Goal: Complete application form

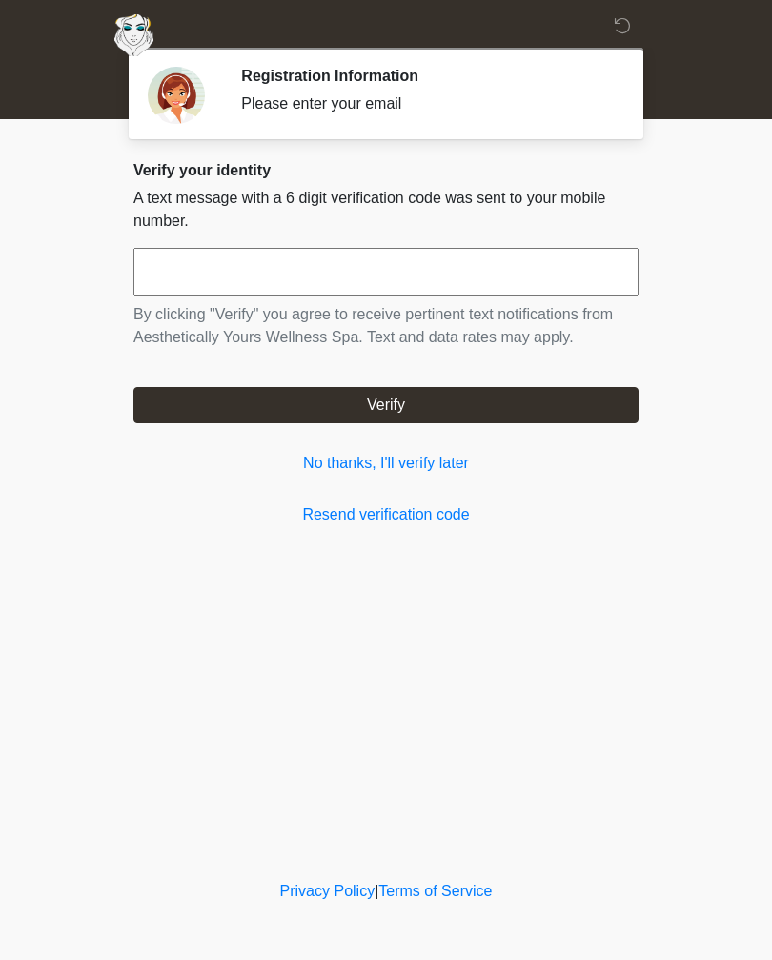
click at [442, 484] on div "Verify your identity A text message with a 6 digit verification code was sent t…" at bounding box center [385, 343] width 505 height 365
click at [421, 468] on link "No thanks, I'll verify later" at bounding box center [385, 463] width 505 height 23
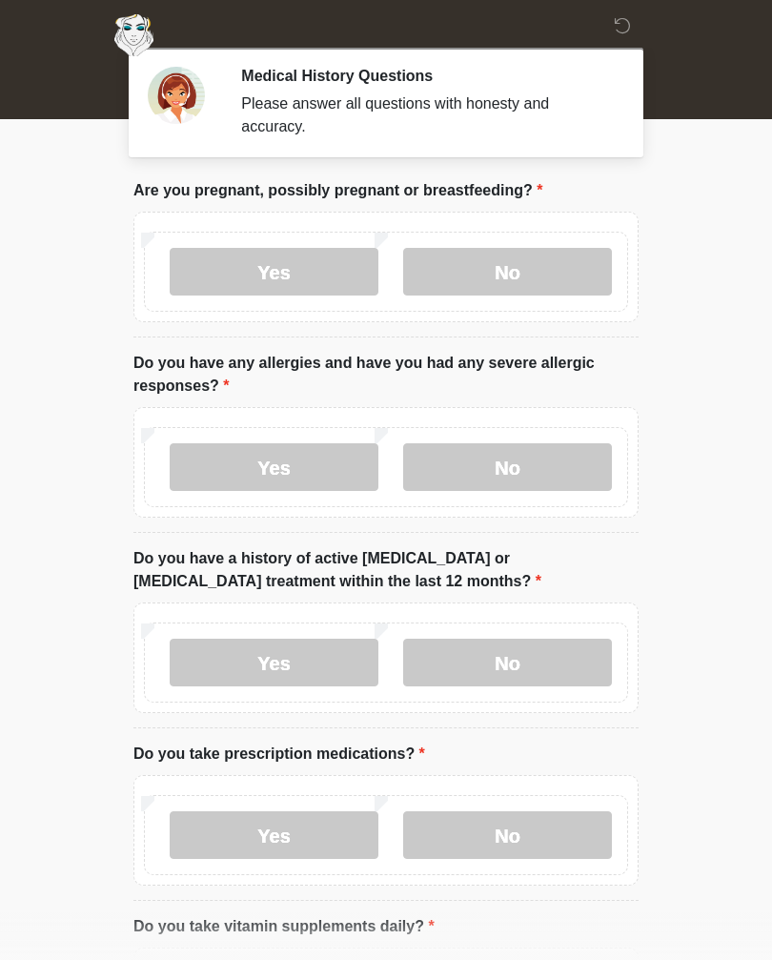
click at [740, 232] on body "‎ ‎ ‎ ‎ Medical History Questions Please answer all questions with honesty and …" at bounding box center [386, 480] width 772 height 960
click at [690, 221] on body "‎ ‎ ‎ ‎ Medical History Questions Please answer all questions with honesty and …" at bounding box center [386, 480] width 772 height 960
click at [718, 437] on body "‎ ‎ ‎ ‎ Medical History Questions Please answer all questions with honesty and …" at bounding box center [386, 480] width 772 height 960
click at [719, 543] on body "‎ ‎ ‎ ‎ Medical History Questions Please answer all questions with honesty and …" at bounding box center [386, 480] width 772 height 960
click at [711, 520] on body "‎ ‎ ‎ ‎ Medical History Questions Please answer all questions with honesty and …" at bounding box center [386, 480] width 772 height 960
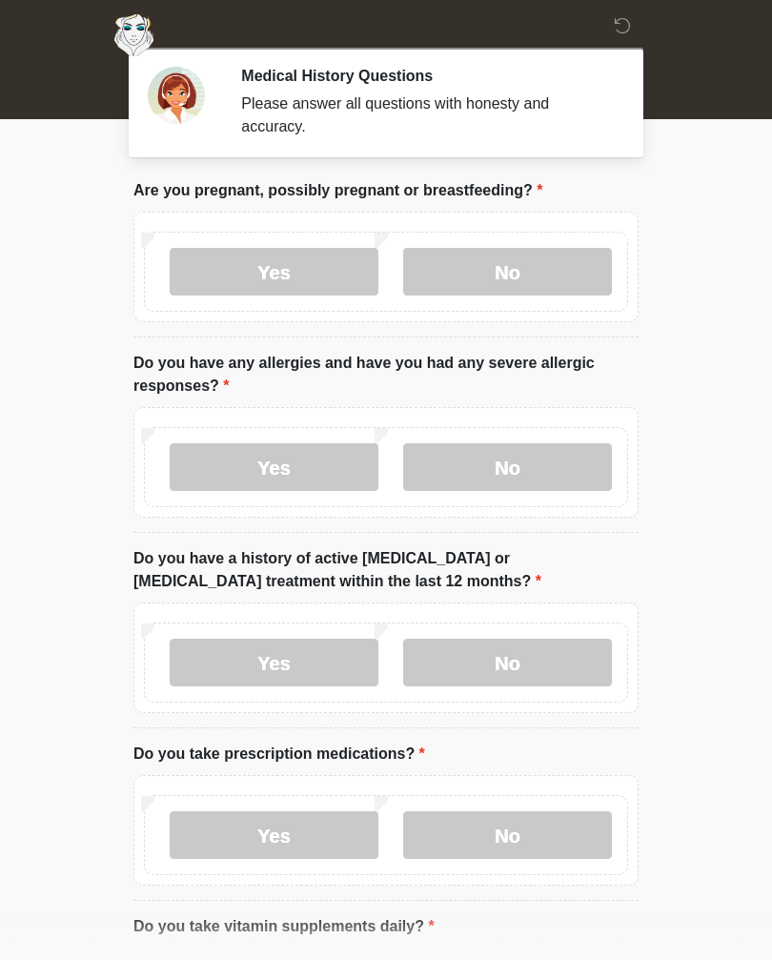
click at [540, 270] on label "No" at bounding box center [507, 272] width 209 height 48
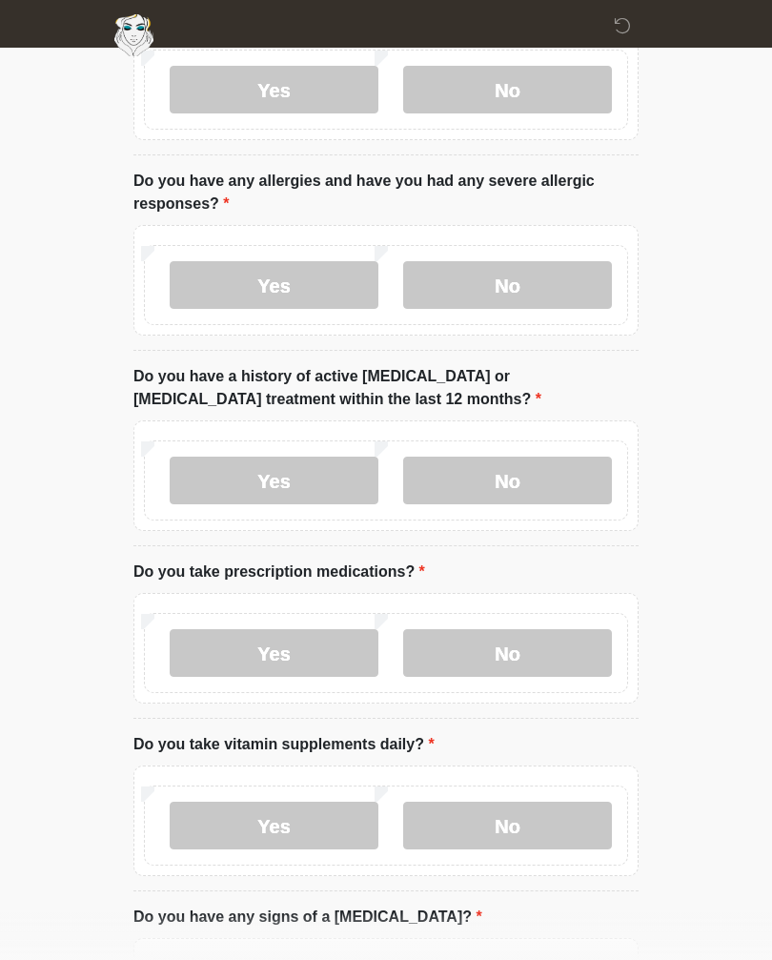
scroll to position [194, 0]
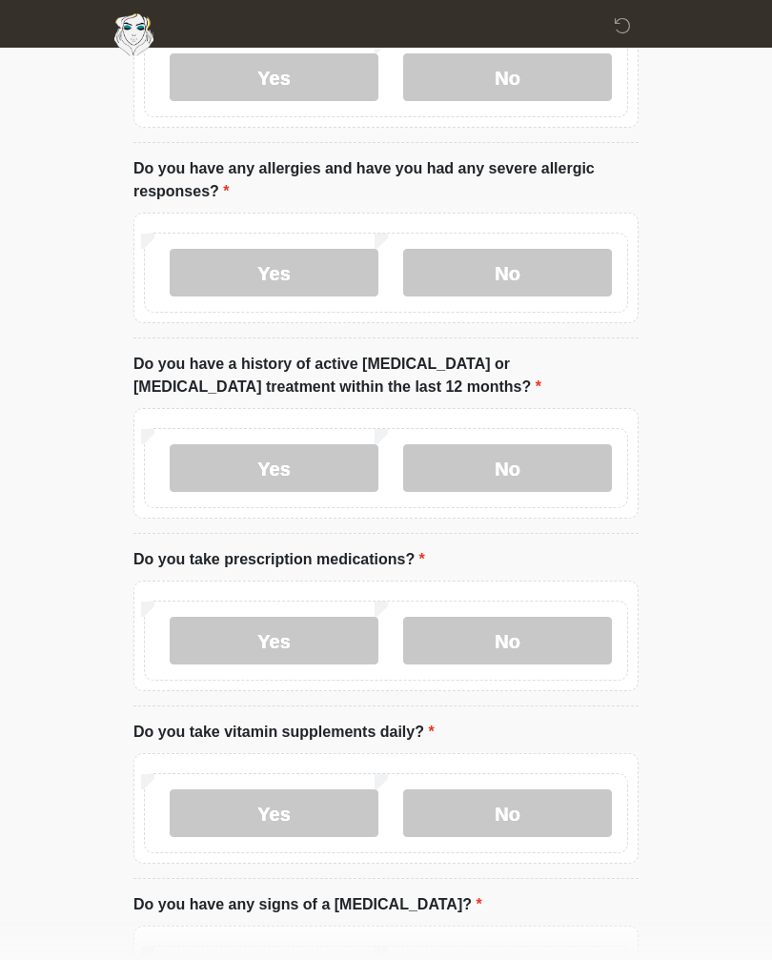
click at [502, 282] on label "No" at bounding box center [507, 274] width 209 height 48
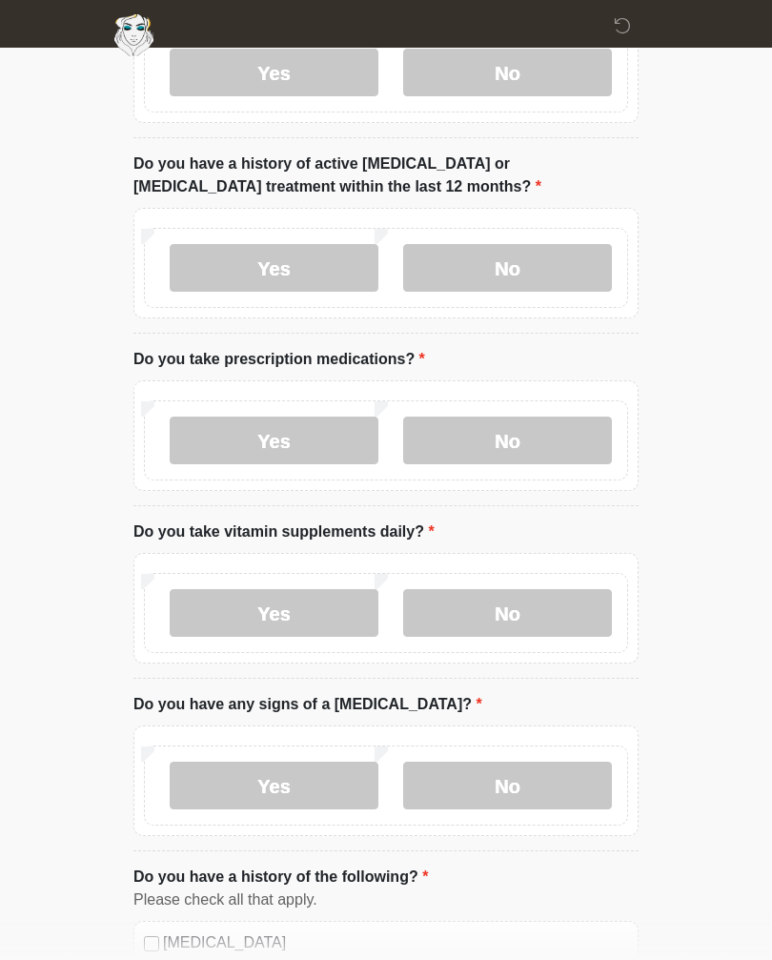
scroll to position [400, 0]
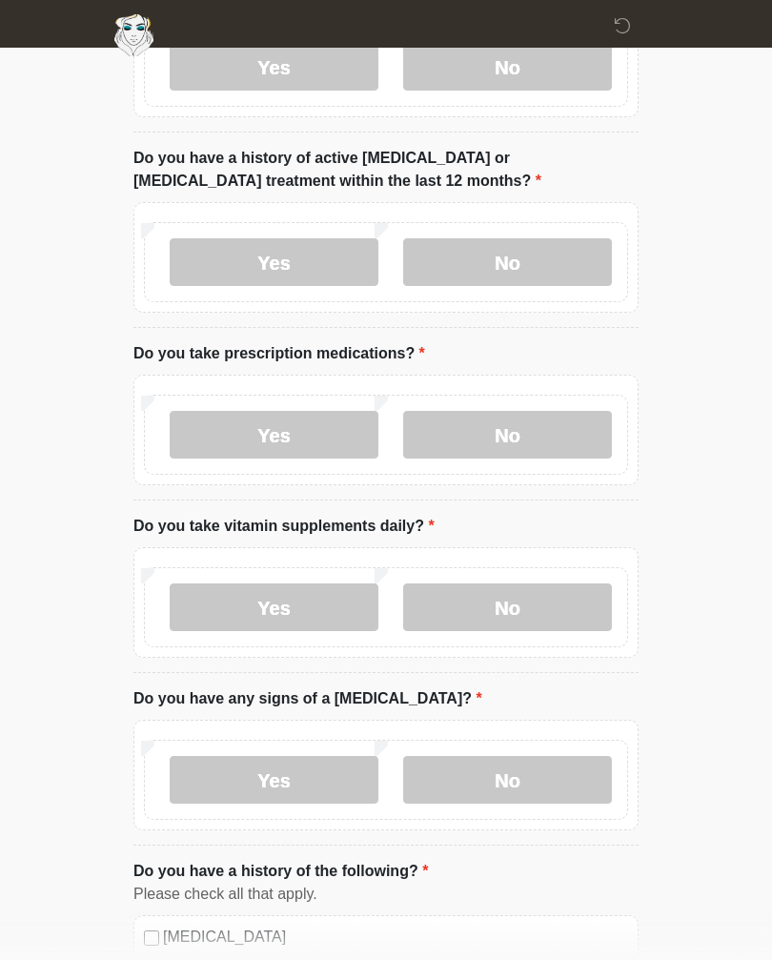
click at [536, 254] on label "No" at bounding box center [507, 262] width 209 height 48
click at [529, 433] on label "No" at bounding box center [507, 435] width 209 height 48
click at [318, 592] on label "Yes" at bounding box center [274, 608] width 209 height 48
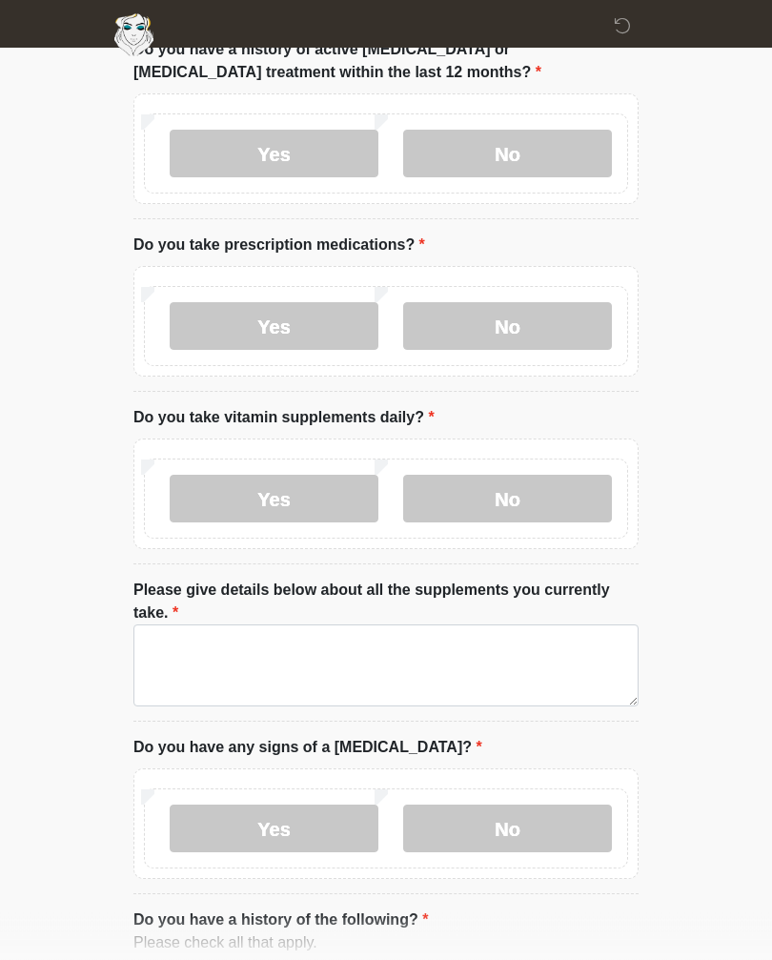
scroll to position [597, 0]
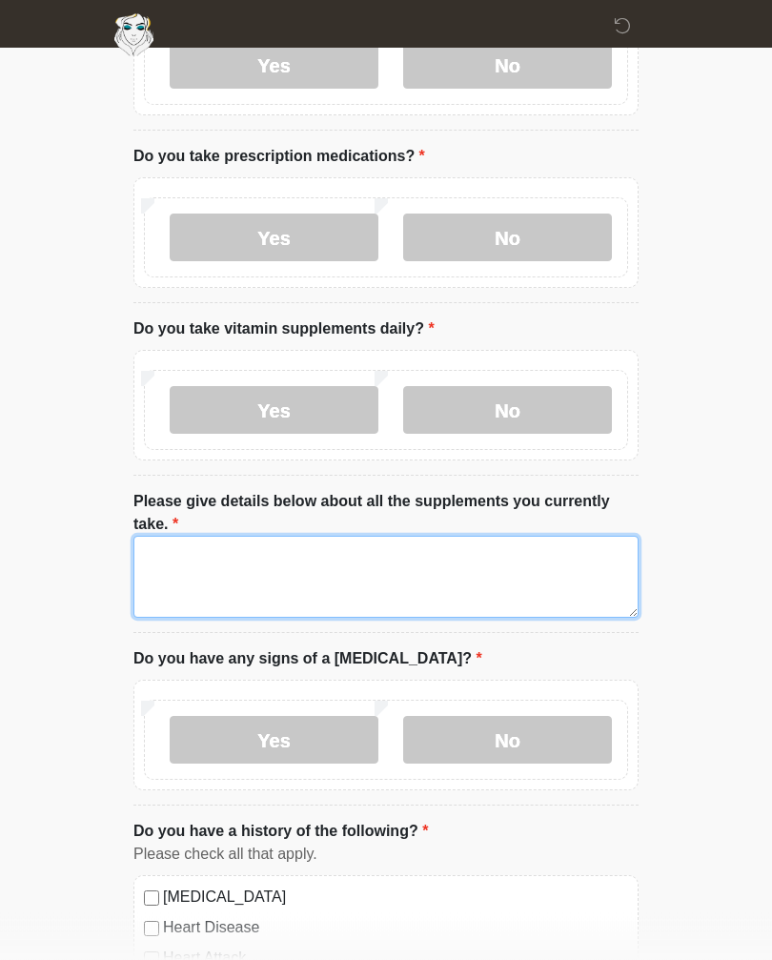
click at [528, 567] on textarea "Please give details below about all the supplements you currently take." at bounding box center [385, 578] width 505 height 82
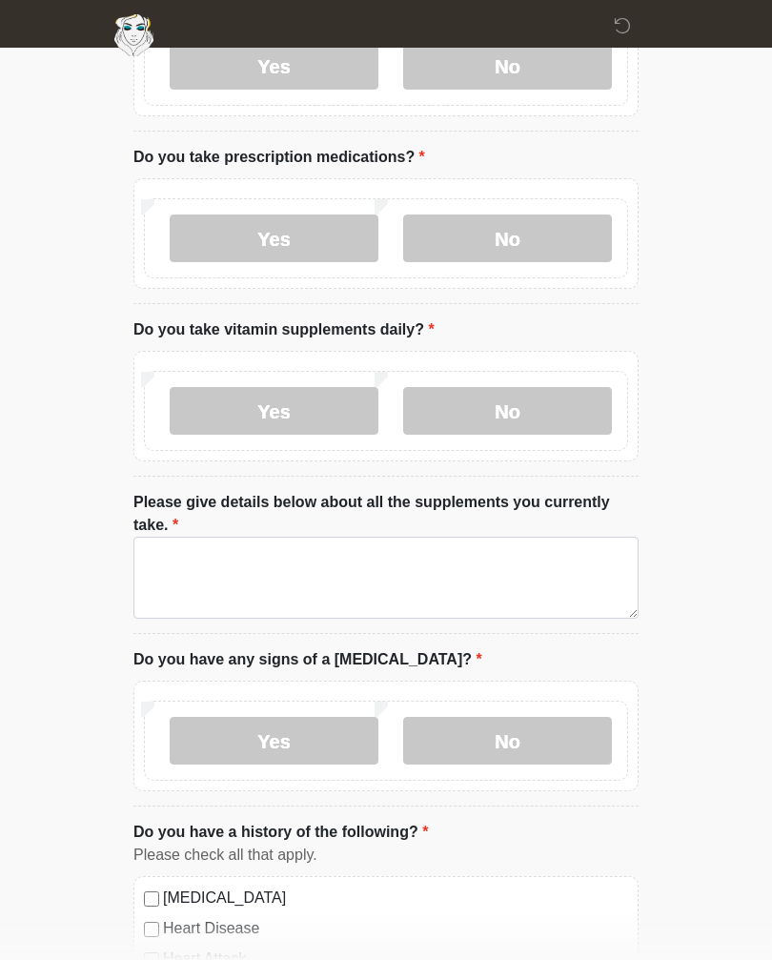
click at [524, 407] on label "No" at bounding box center [507, 411] width 209 height 48
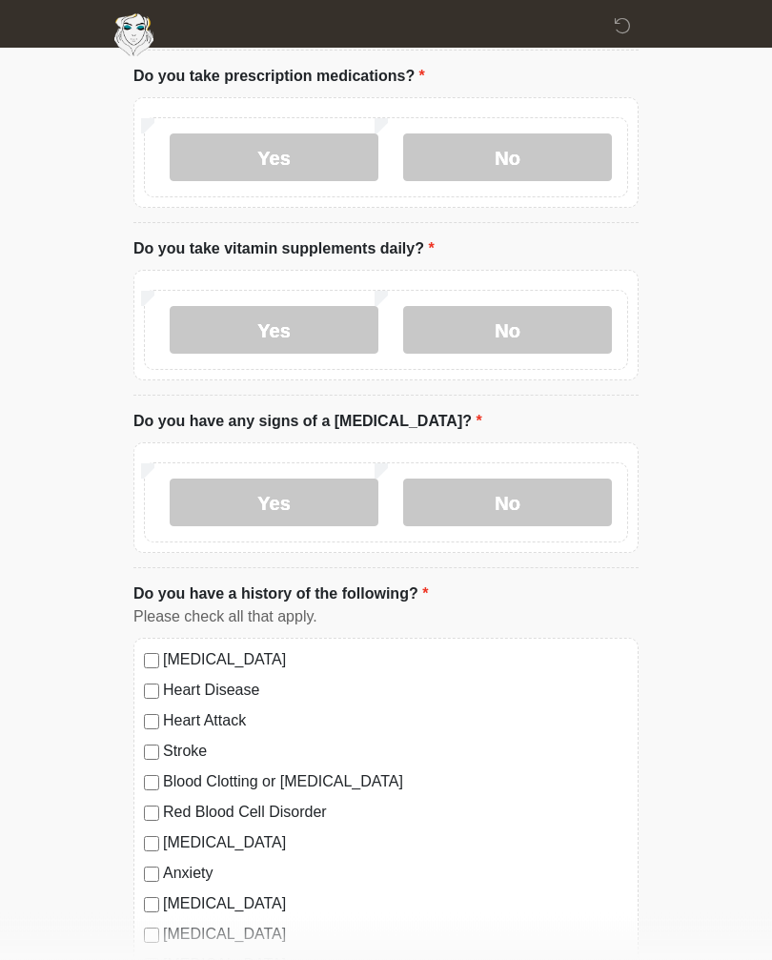
click at [541, 484] on label "No" at bounding box center [507, 504] width 209 height 48
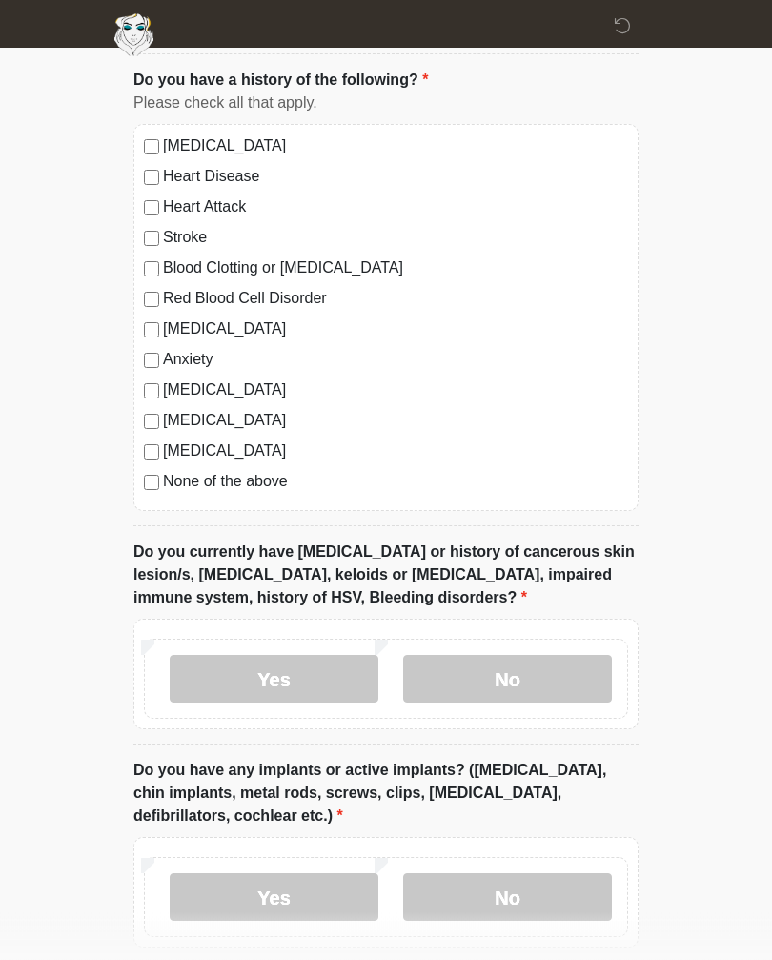
scroll to position [1202, 0]
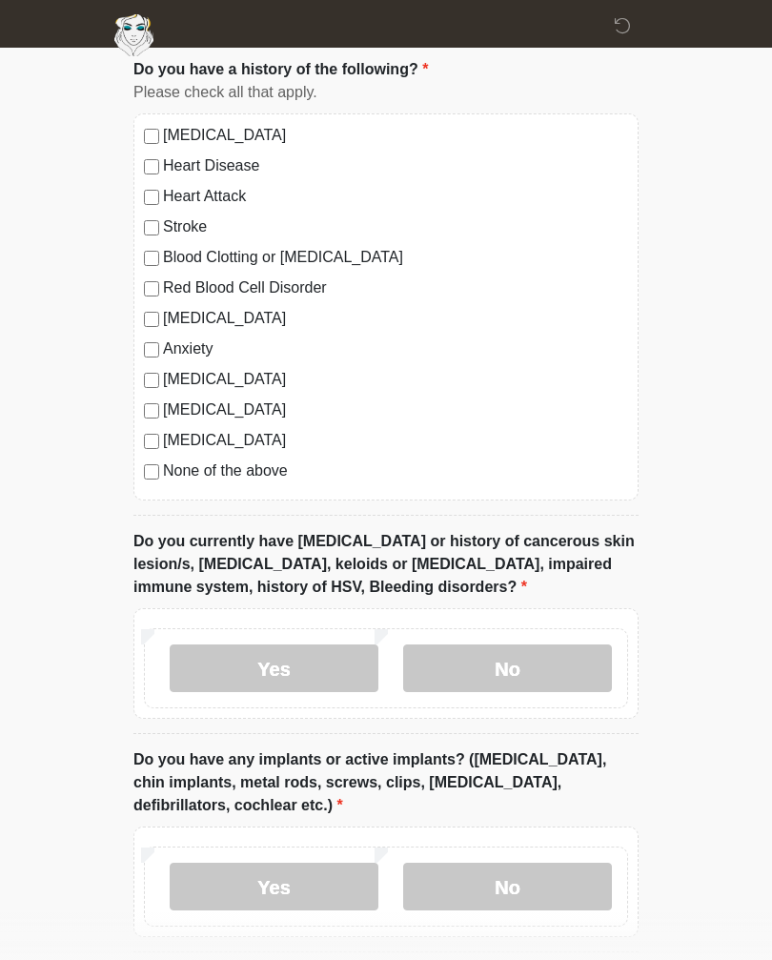
click at [555, 649] on label "No" at bounding box center [507, 669] width 209 height 48
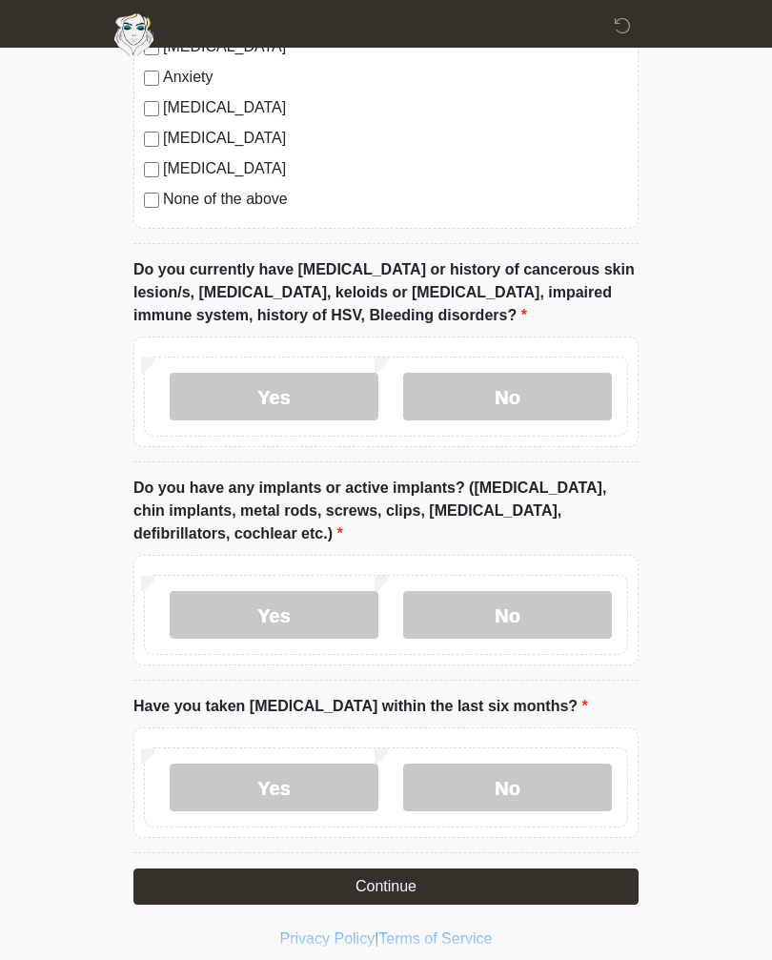
click at [295, 601] on label "Yes" at bounding box center [274, 616] width 209 height 48
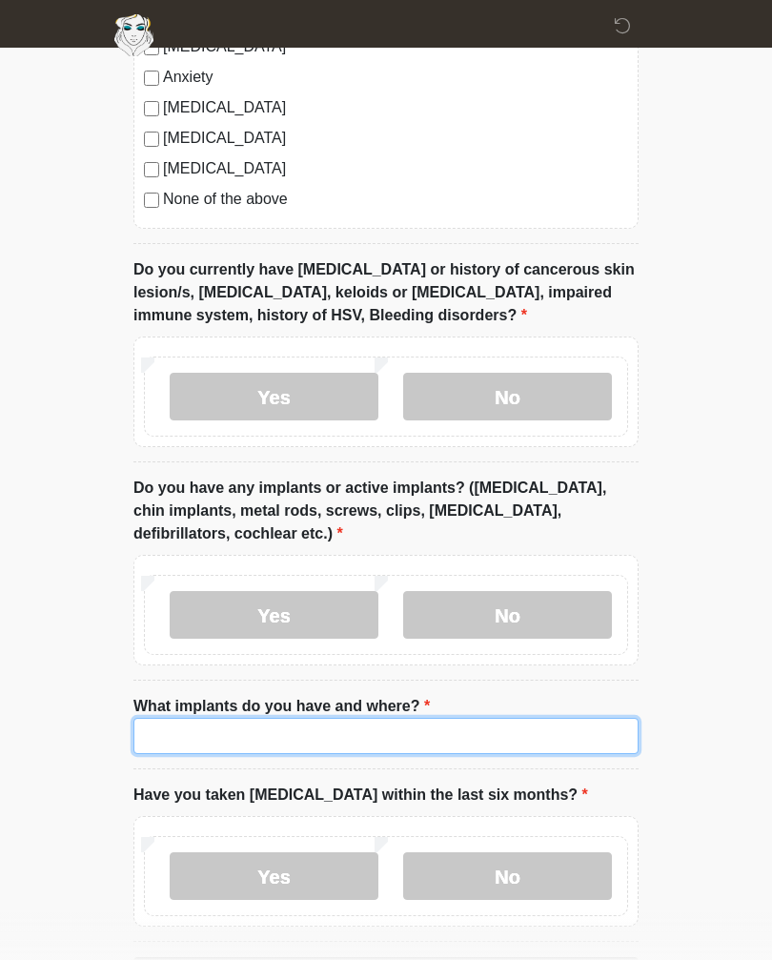
click at [477, 724] on input "What implants do you have and where?" at bounding box center [385, 736] width 505 height 36
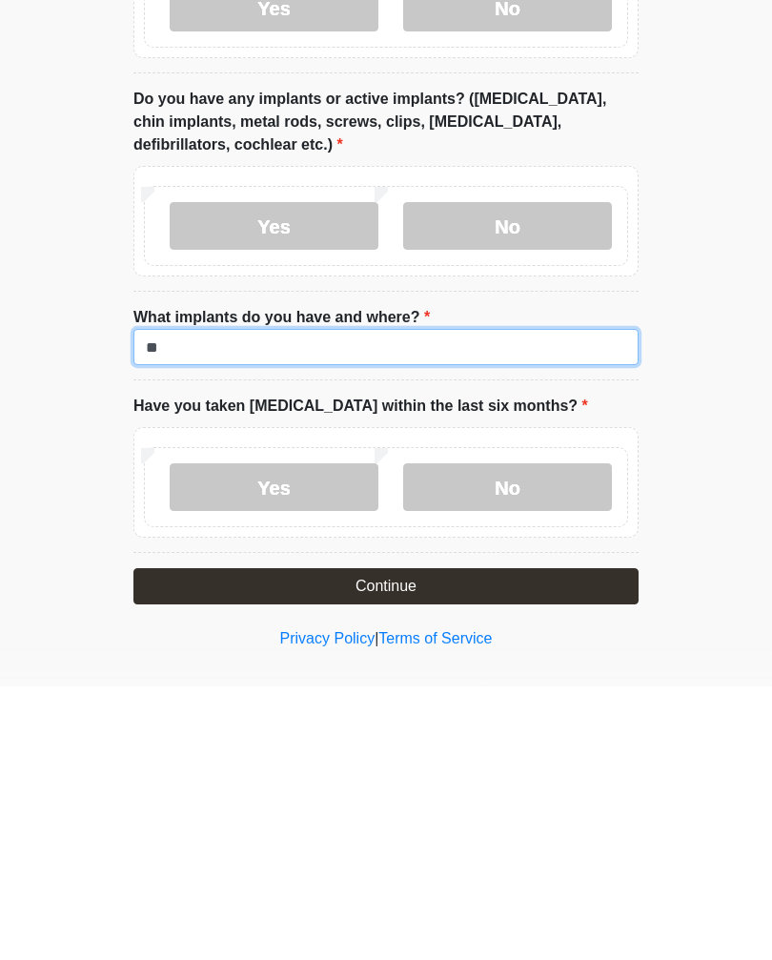
type input "*"
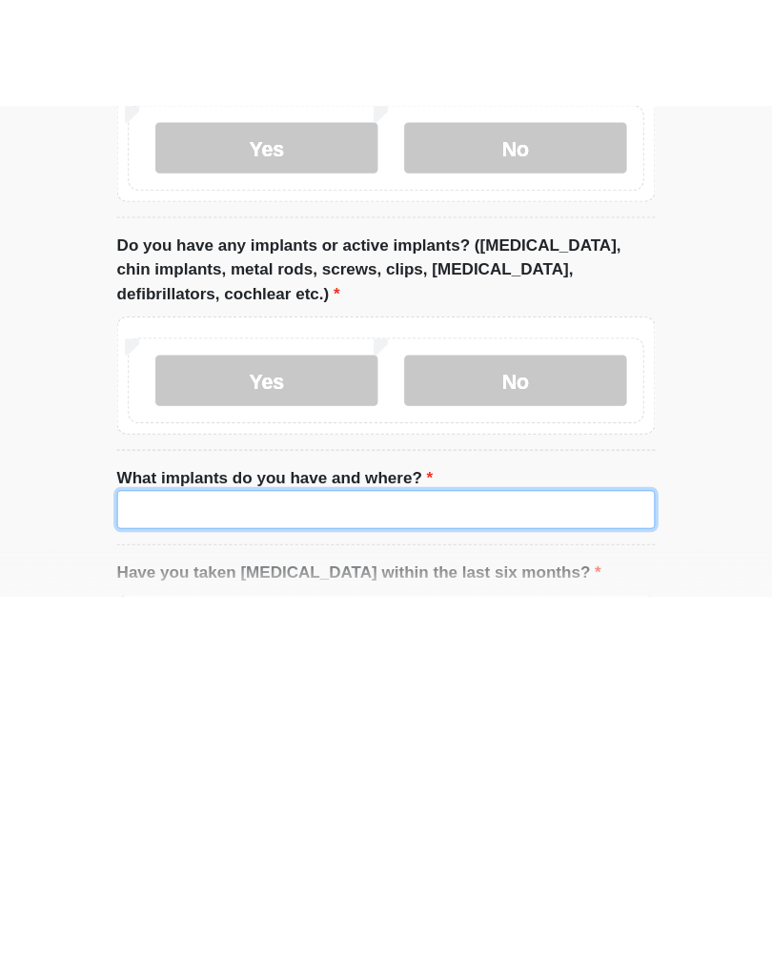
scroll to position [1574, 0]
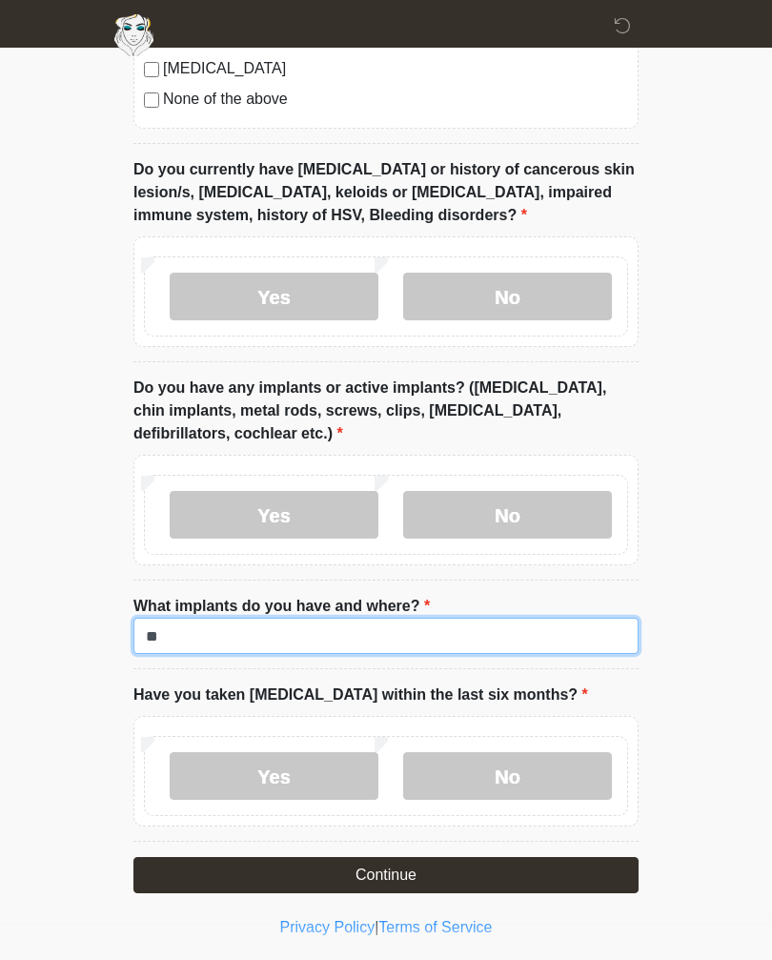
type input "*"
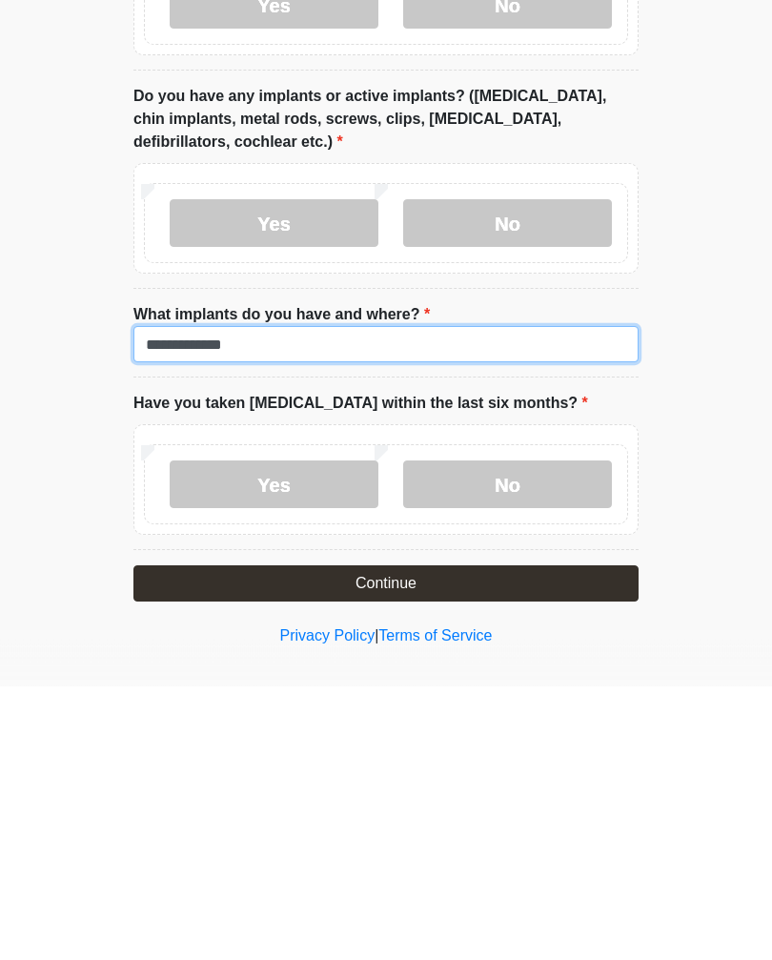
scroll to position [1606, 0]
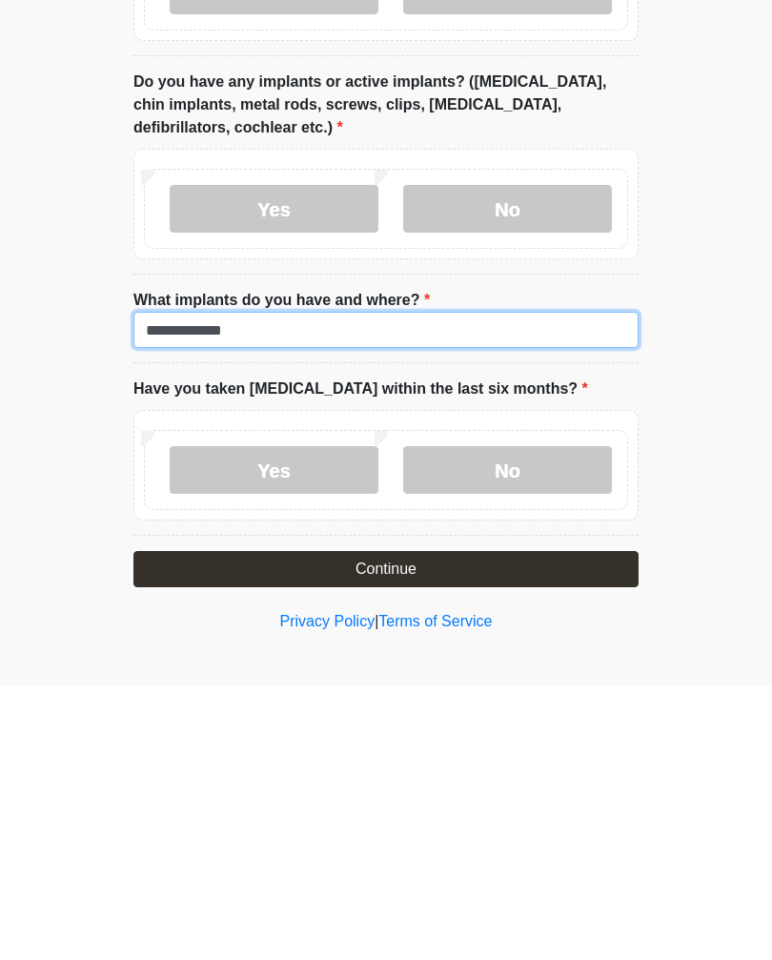
type input "**********"
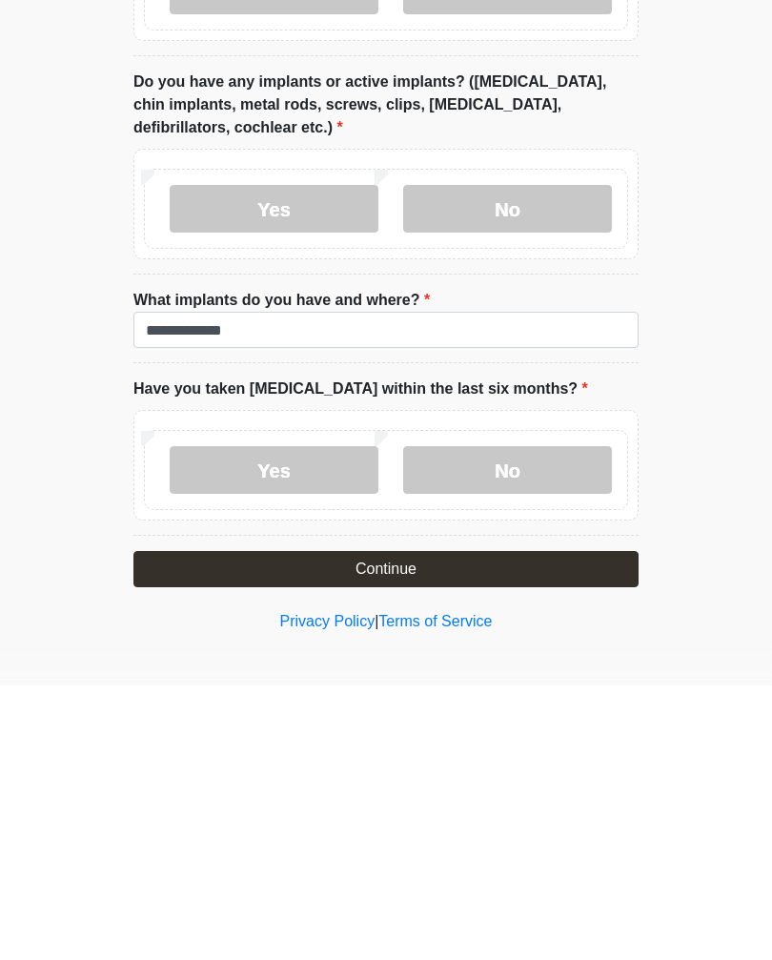
click at [526, 721] on label "No" at bounding box center [507, 745] width 209 height 48
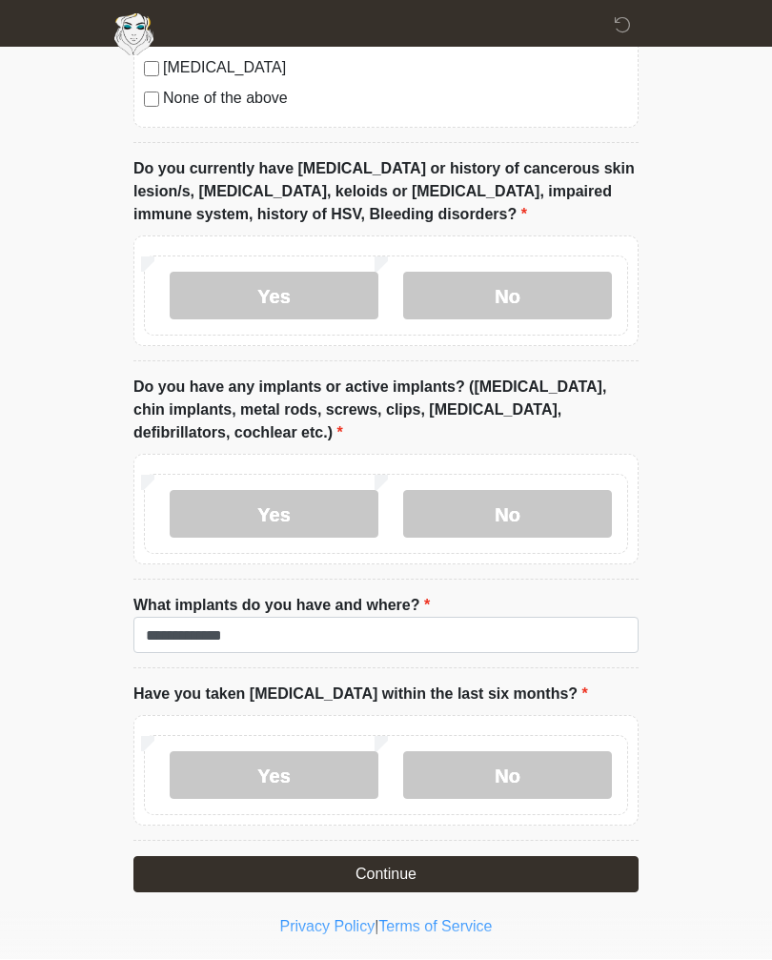
click at [582, 871] on button "Continue" at bounding box center [385, 875] width 505 height 36
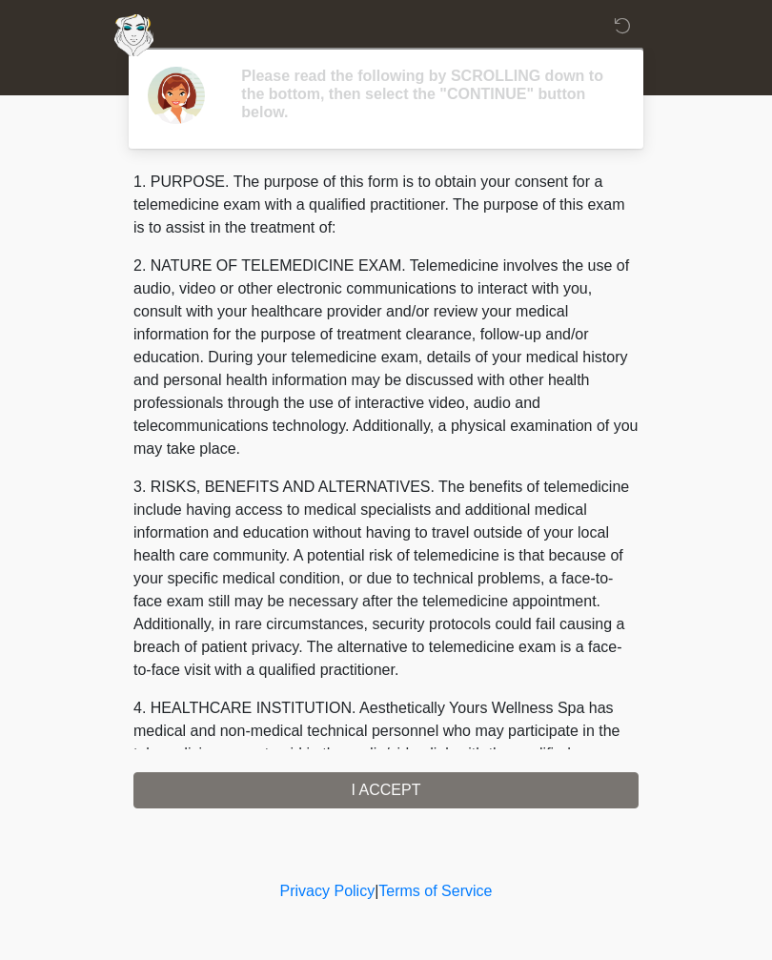
scroll to position [0, 0]
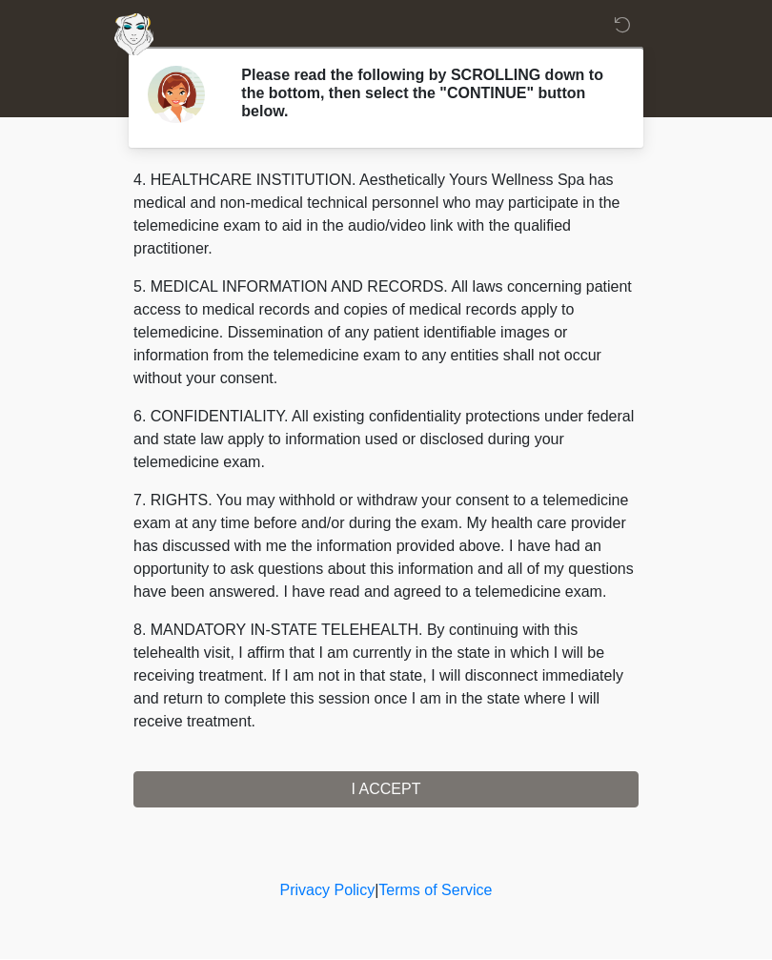
click at [544, 789] on div "1. PURPOSE. The purpose of this form is to obtain your consent for a telemedici…" at bounding box center [385, 490] width 505 height 638
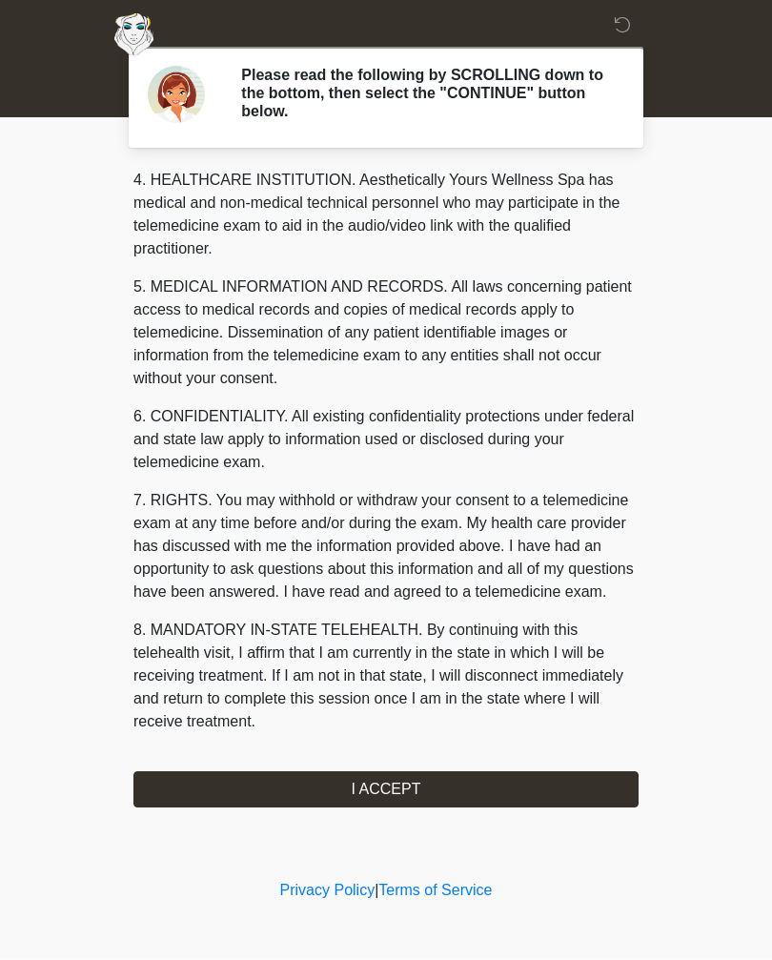
click at [489, 773] on button "I ACCEPT" at bounding box center [385, 790] width 505 height 36
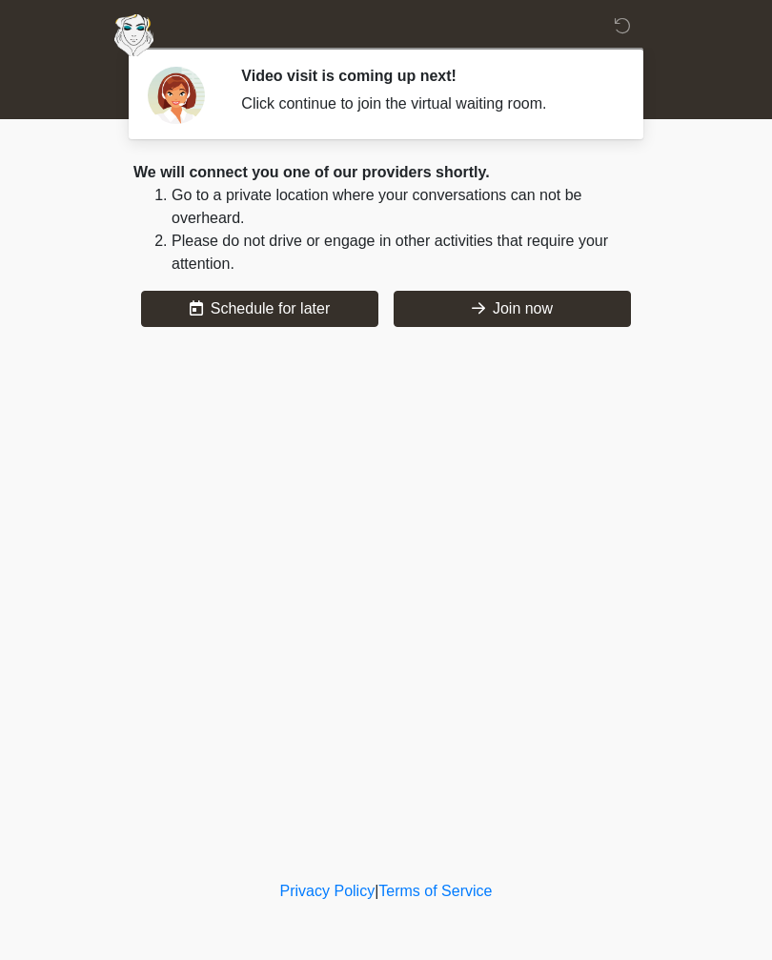
click at [686, 210] on body "‎ ‎ ‎ ‎ Video visit is coming up next! Click continue to join the virtual waiti…" at bounding box center [386, 480] width 772 height 960
click at [588, 561] on div "‎ ‎ ‎ ‎ Video visit is coming up next! Click continue to join the virtual waiti…" at bounding box center [386, 438] width 572 height 838
click at [382, 528] on div "‎ ‎ ‎ ‎ Video visit is coming up next! Click continue to join the virtual waiti…" at bounding box center [386, 438] width 572 height 838
click at [527, 646] on div "‎ ‎ ‎ ‎ Video visit is coming up next! Click continue to join the virtual waiti…" at bounding box center [386, 438] width 572 height 838
click at [526, 646] on div "‎ ‎ ‎ ‎ Video visit is coming up next! Click continue to join the virtual waiti…" at bounding box center [386, 438] width 572 height 838
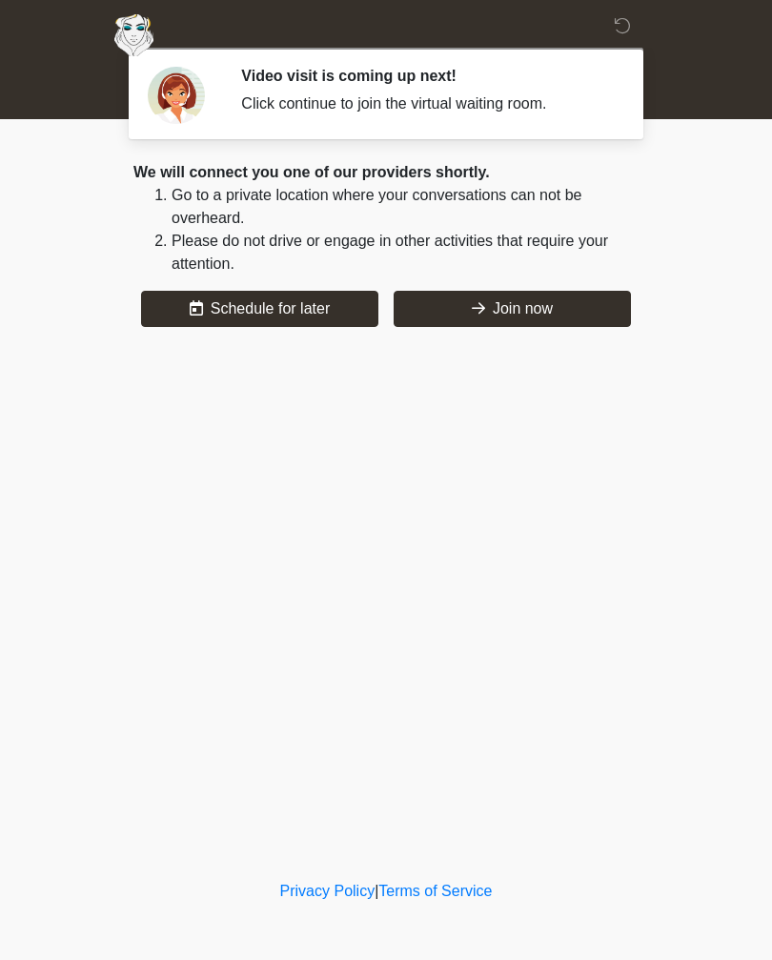
click at [593, 607] on div "‎ ‎ ‎ ‎ Video visit is coming up next! Click continue to join the virtual waiti…" at bounding box center [386, 438] width 572 height 838
click at [454, 420] on div "‎ ‎ ‎ ‎ Video visit is coming up next! Click continue to join the virtual waiti…" at bounding box center [386, 438] width 572 height 838
click at [468, 466] on div "‎ ‎ ‎ ‎ Video visit is coming up next! Click continue to join the virtual waiti…" at bounding box center [386, 438] width 572 height 838
click at [384, 626] on div "‎ ‎ ‎ ‎ Video visit is coming up next! Click continue to join the virtual waiti…" at bounding box center [386, 438] width 572 height 838
click at [707, 252] on body "‎ ‎ ‎ ‎ Video visit is coming up next! Click continue to join the virtual waiti…" at bounding box center [386, 480] width 772 height 960
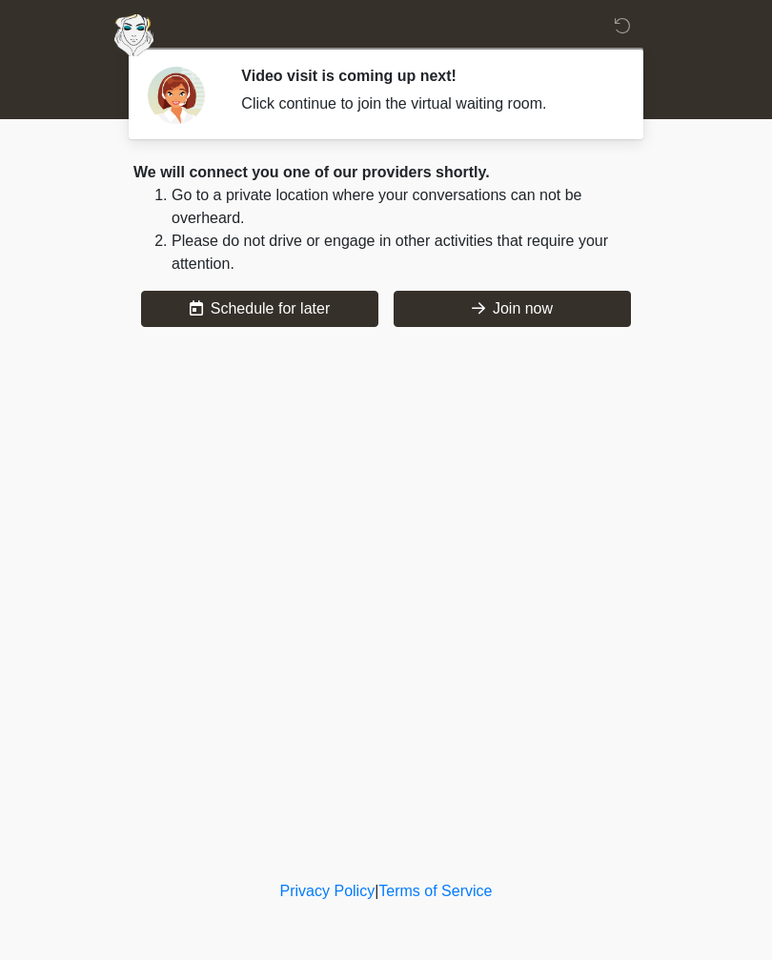
click at [551, 308] on button "Join now" at bounding box center [512, 309] width 237 height 36
